Goal: Task Accomplishment & Management: Manage account settings

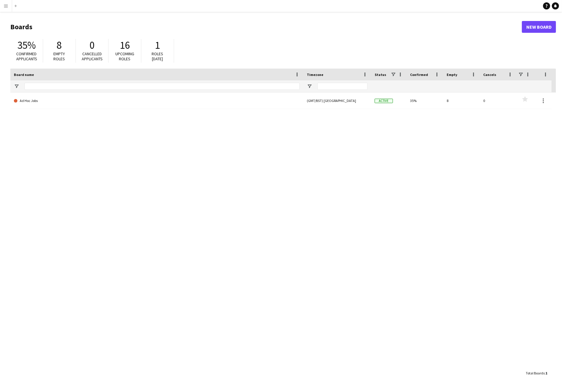
click at [6, 7] on app-icon "Menu" at bounding box center [6, 6] width 5 height 5
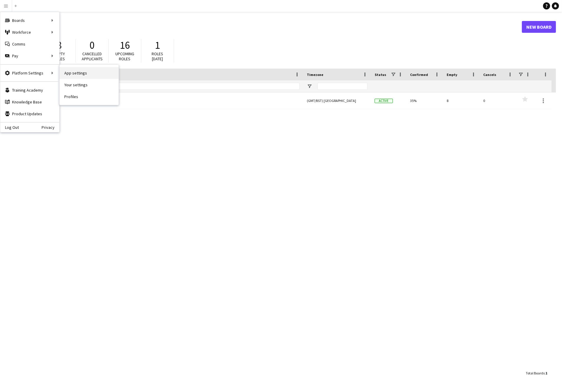
click at [81, 76] on link "App settings" at bounding box center [89, 73] width 59 height 12
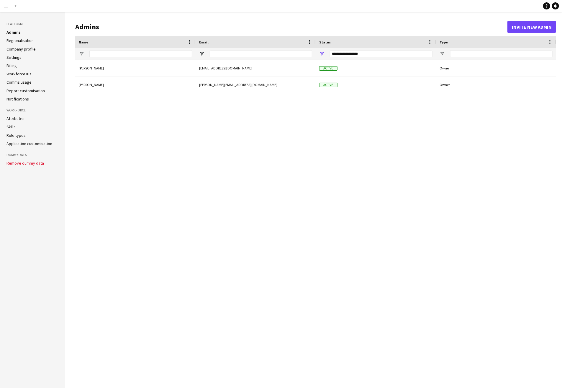
click at [84, 26] on h1 "Admins" at bounding box center [291, 26] width 432 height 9
click at [531, 30] on button "Invite new admin" at bounding box center [532, 27] width 49 height 12
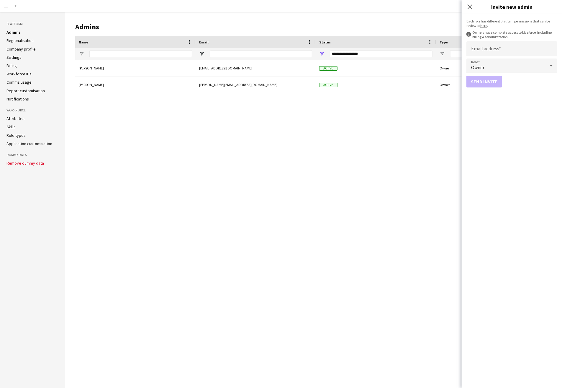
click at [314, 235] on div "[PERSON_NAME] [EMAIL_ADDRESS][DOMAIN_NAME] Active Owner [PERSON_NAME] [PERSON_N…" at bounding box center [315, 219] width 481 height 319
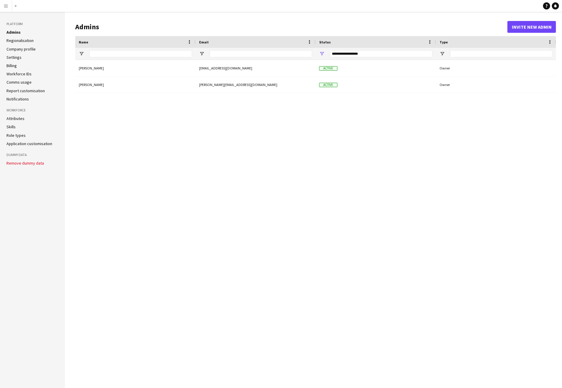
click at [4, 4] on app-icon "Menu" at bounding box center [6, 6] width 5 height 5
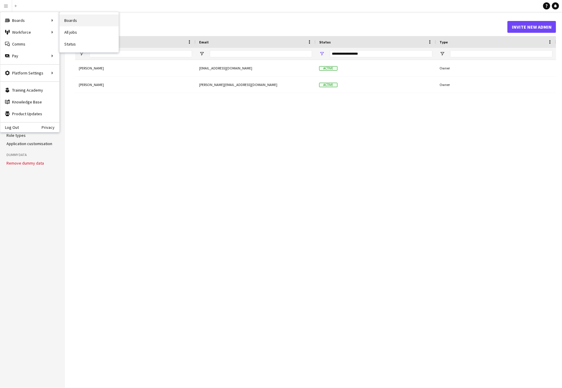
click at [76, 22] on link "Boards" at bounding box center [89, 20] width 59 height 12
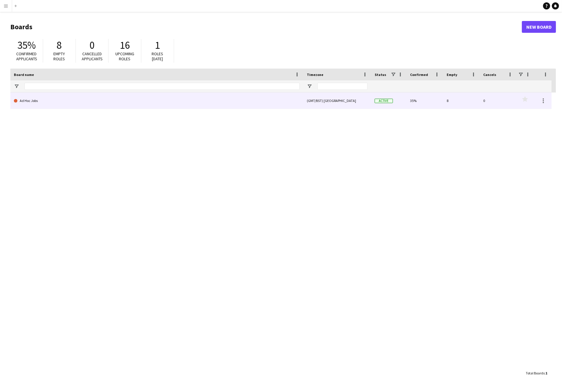
click at [27, 100] on link "Ad Hoc Jobs" at bounding box center [157, 100] width 286 height 17
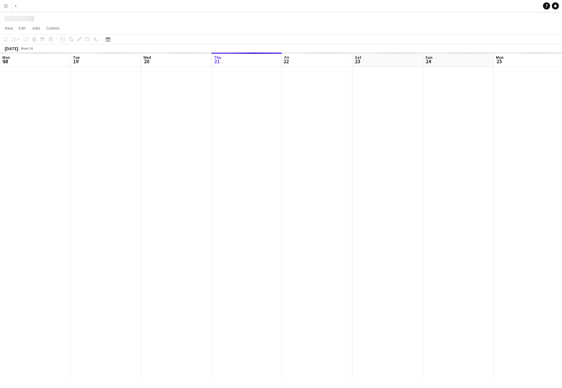
scroll to position [0, 141]
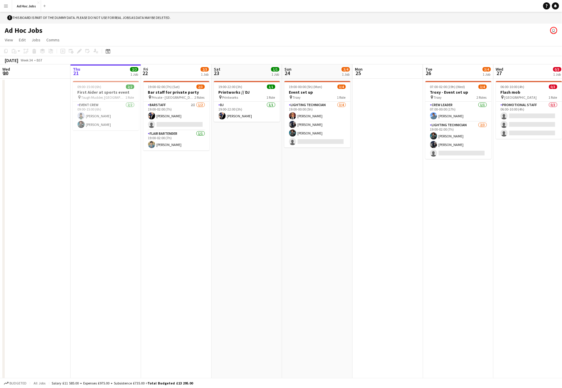
click at [4, 1] on button "Menu" at bounding box center [6, 6] width 12 height 12
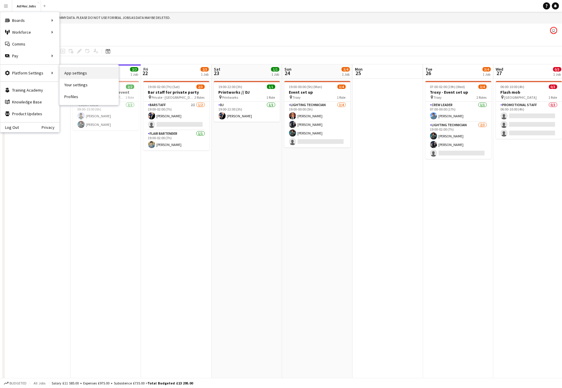
click at [82, 77] on link "App settings" at bounding box center [89, 73] width 59 height 12
